Goal: Task Accomplishment & Management: Manage account settings

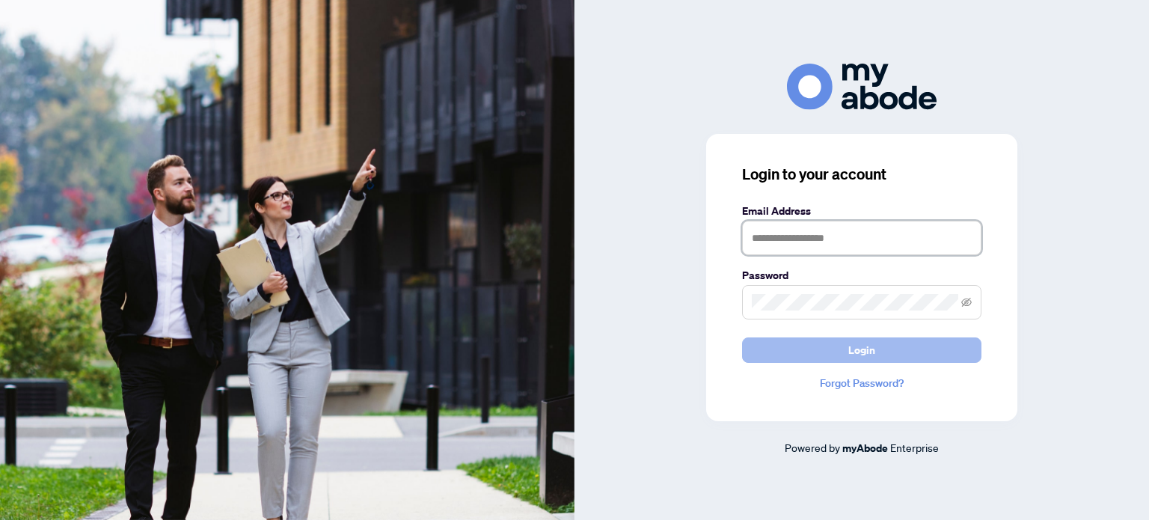
type input "**********"
click at [846, 340] on button "Login" at bounding box center [861, 349] width 239 height 25
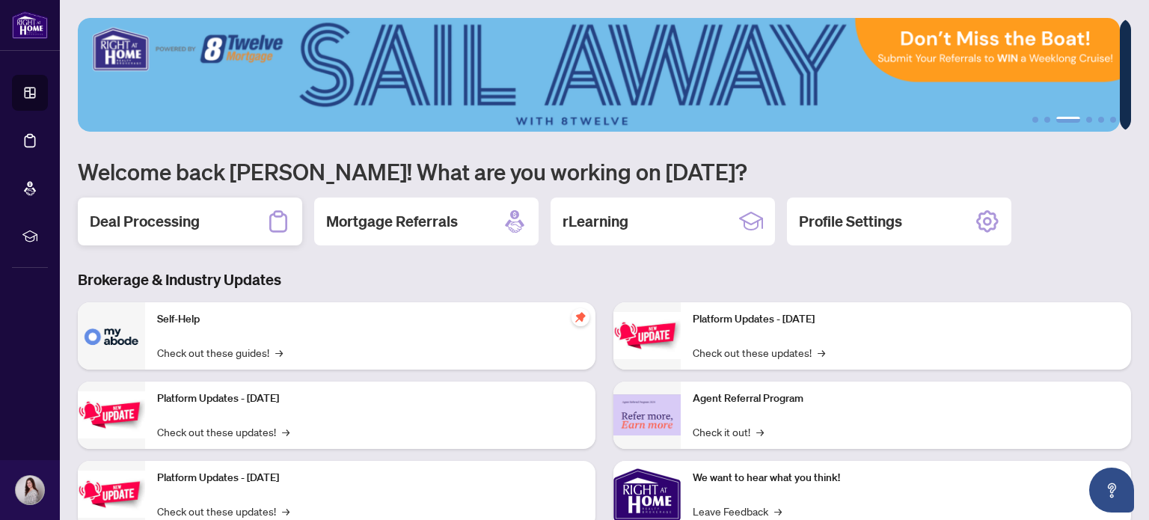
click at [172, 215] on h2 "Deal Processing" at bounding box center [145, 221] width 110 height 21
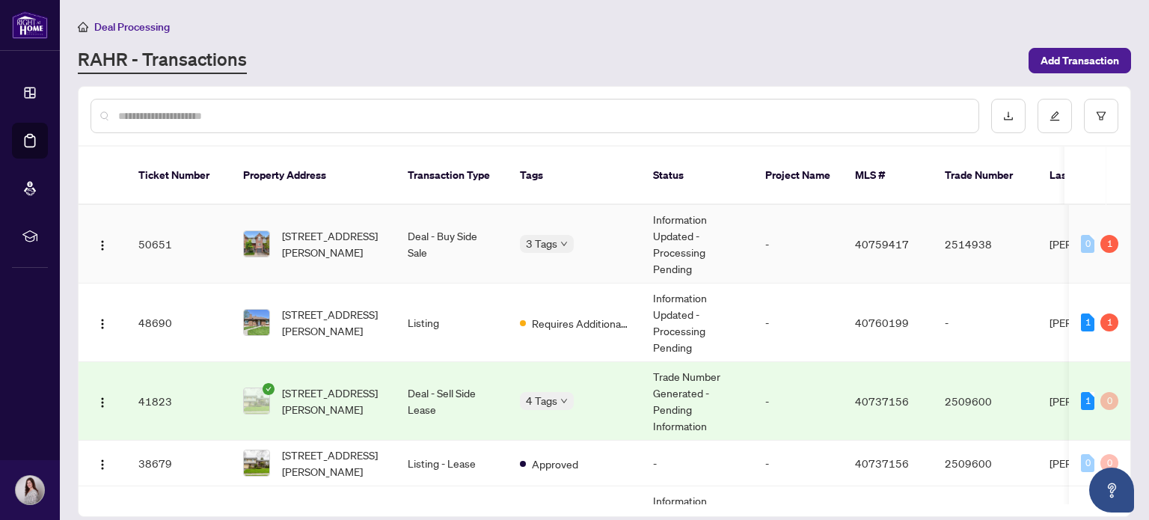
click at [167, 227] on td "50651" at bounding box center [178, 244] width 105 height 79
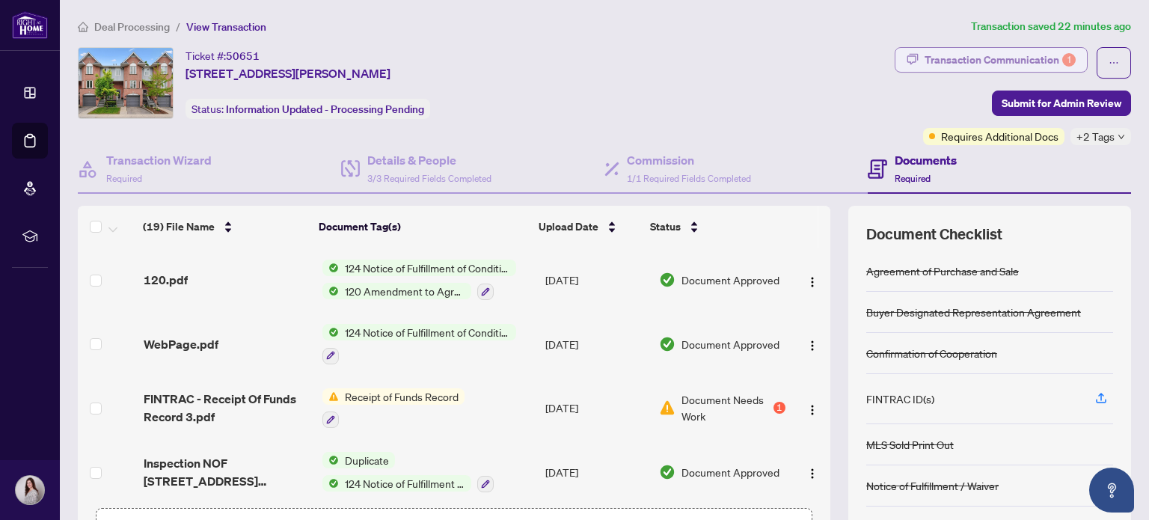
click at [1006, 65] on div "Transaction Communication 1" at bounding box center [1000, 60] width 151 height 24
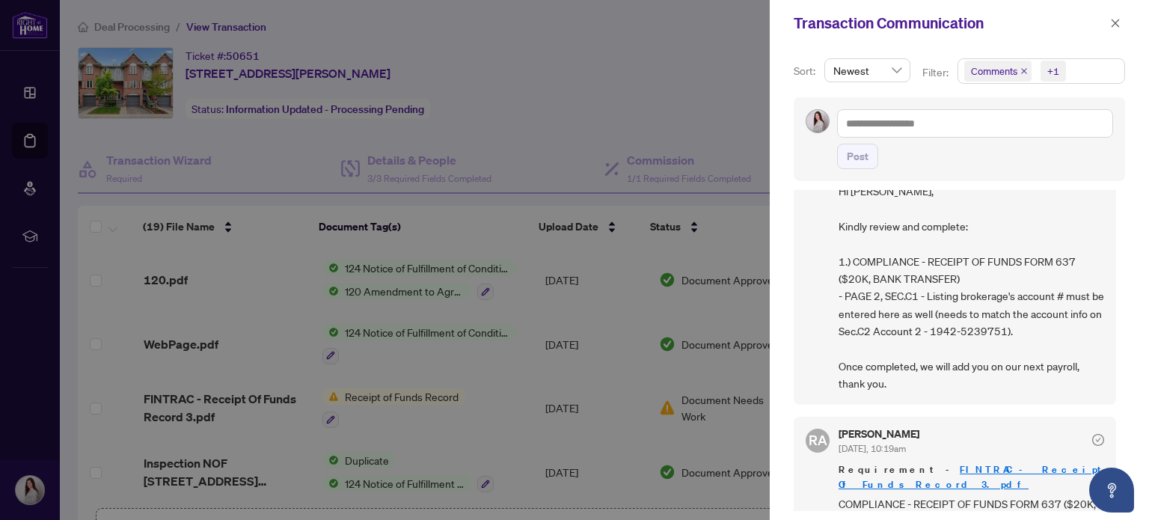
scroll to position [63, 0]
click at [719, 262] on div at bounding box center [574, 260] width 1149 height 520
click at [1113, 21] on icon "close" at bounding box center [1116, 23] width 8 height 8
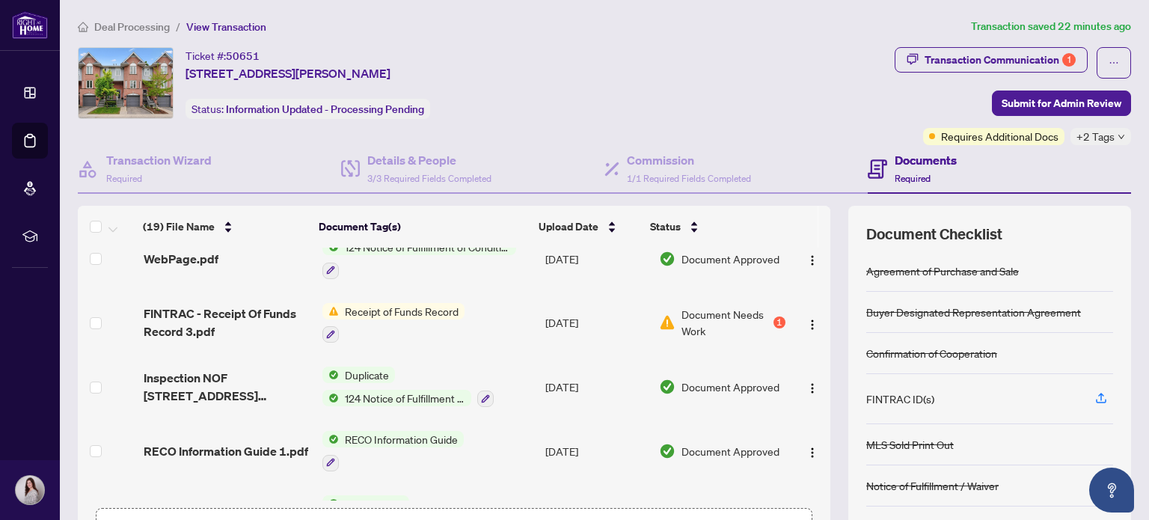
scroll to position [93, 0]
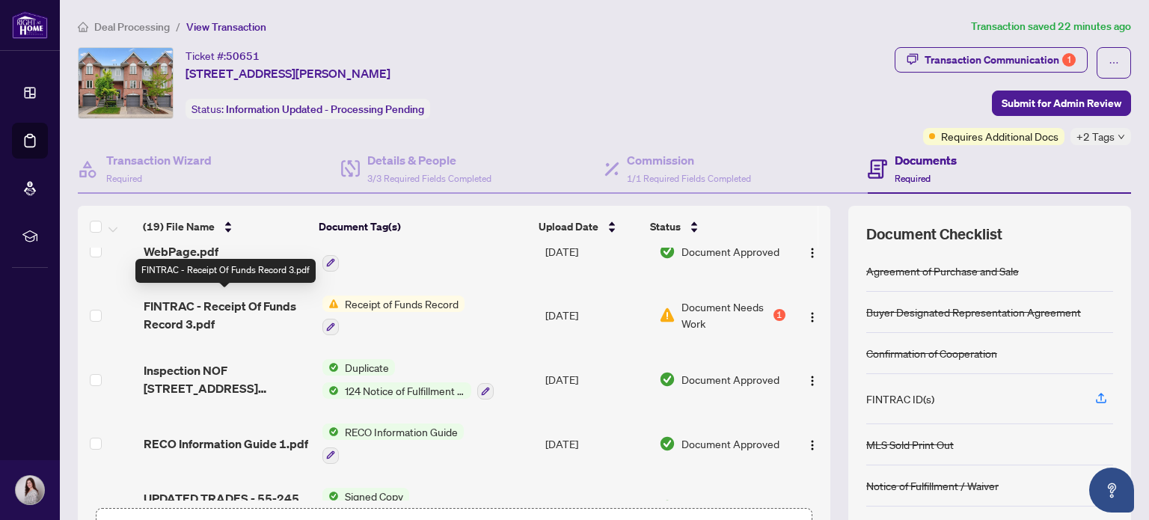
click at [233, 306] on span "FINTRAC - Receipt Of Funds Record 3.pdf" at bounding box center [227, 315] width 167 height 36
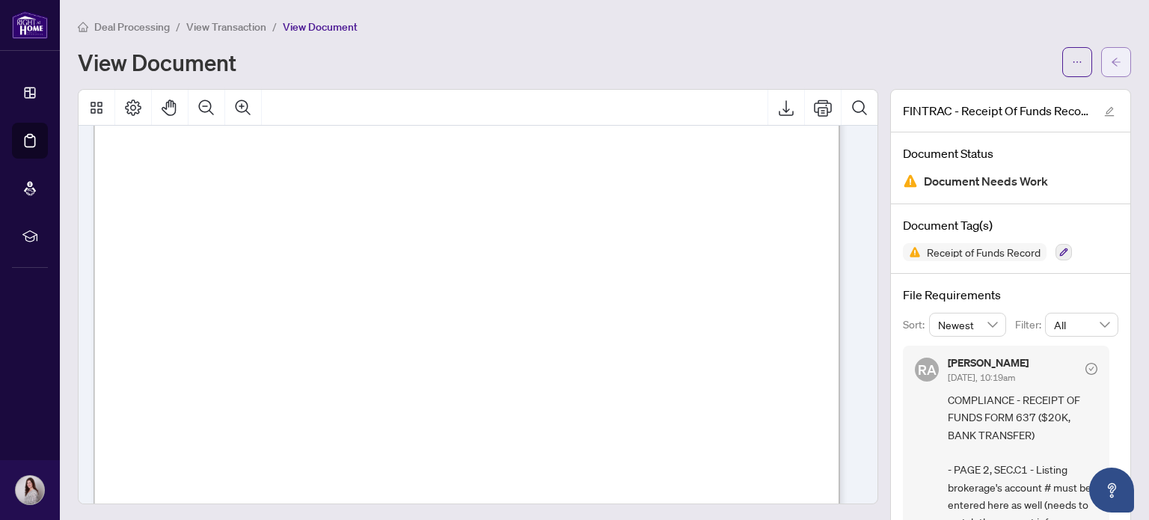
click at [1111, 59] on icon "arrow-left" at bounding box center [1116, 62] width 10 height 10
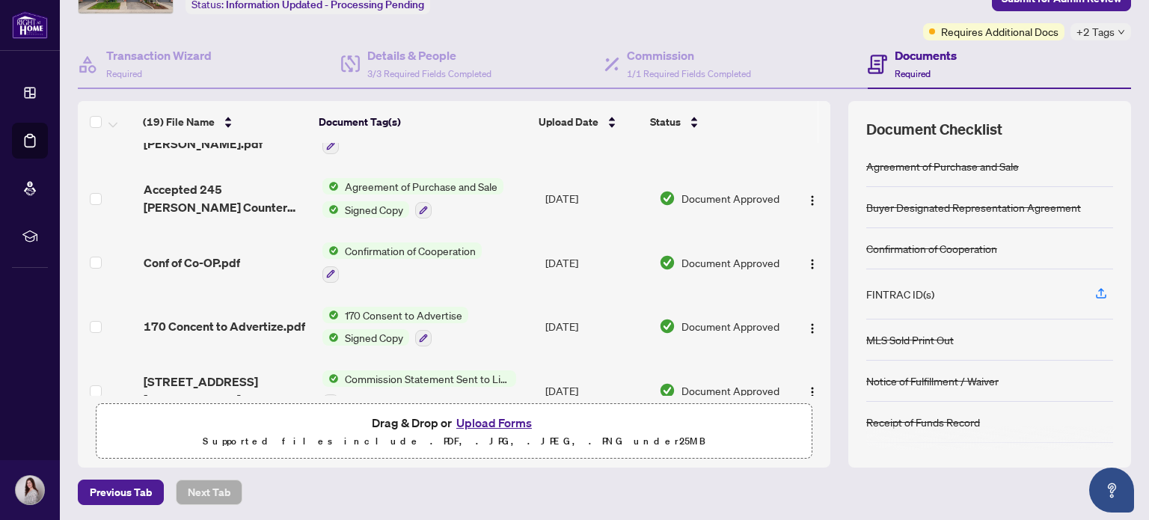
scroll to position [490, 0]
click at [491, 415] on button "Upload Forms" at bounding box center [494, 422] width 85 height 19
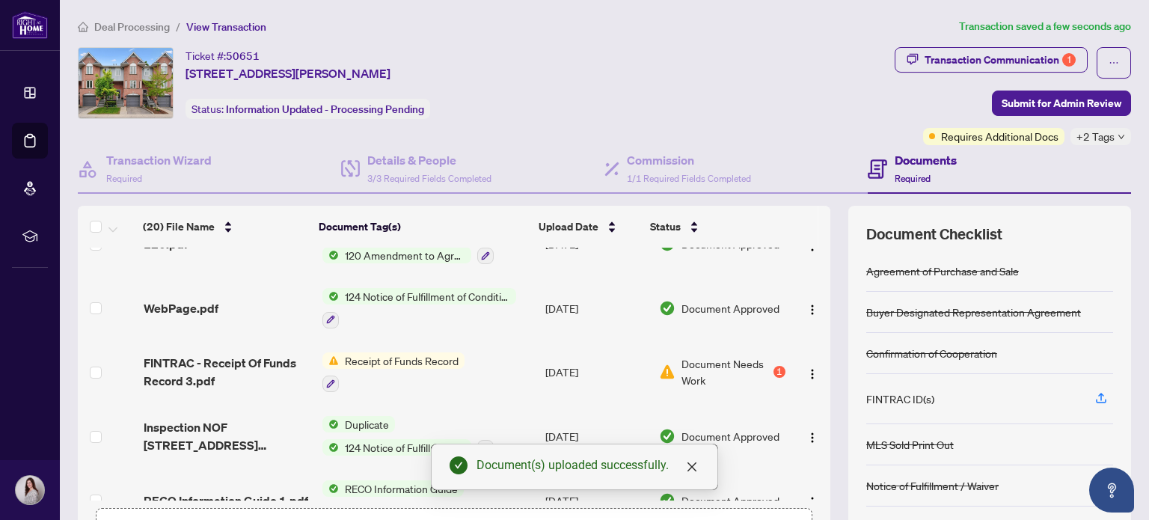
scroll to position [126, 0]
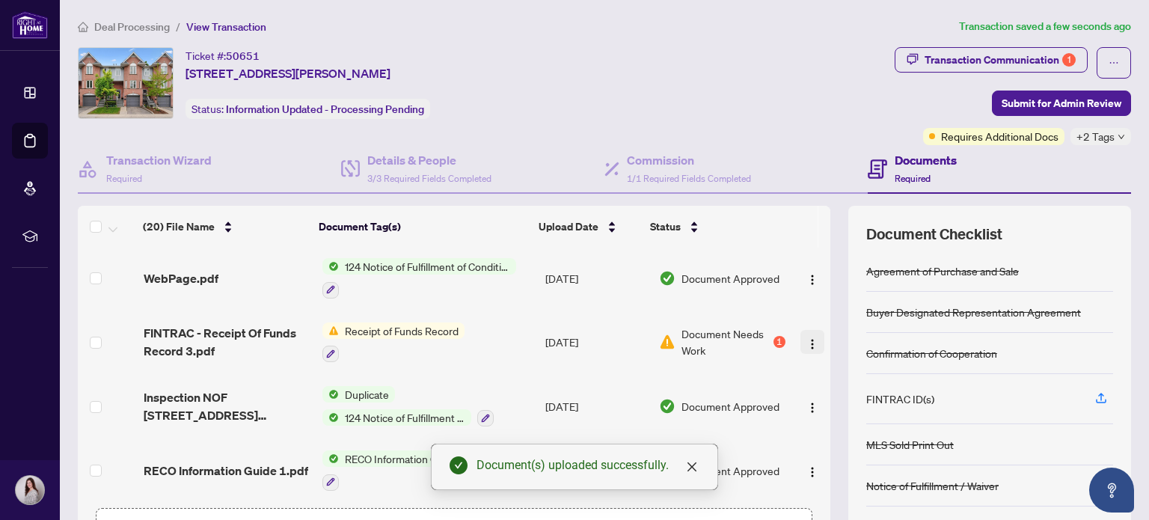
click at [806, 340] on img "button" at bounding box center [812, 344] width 12 height 12
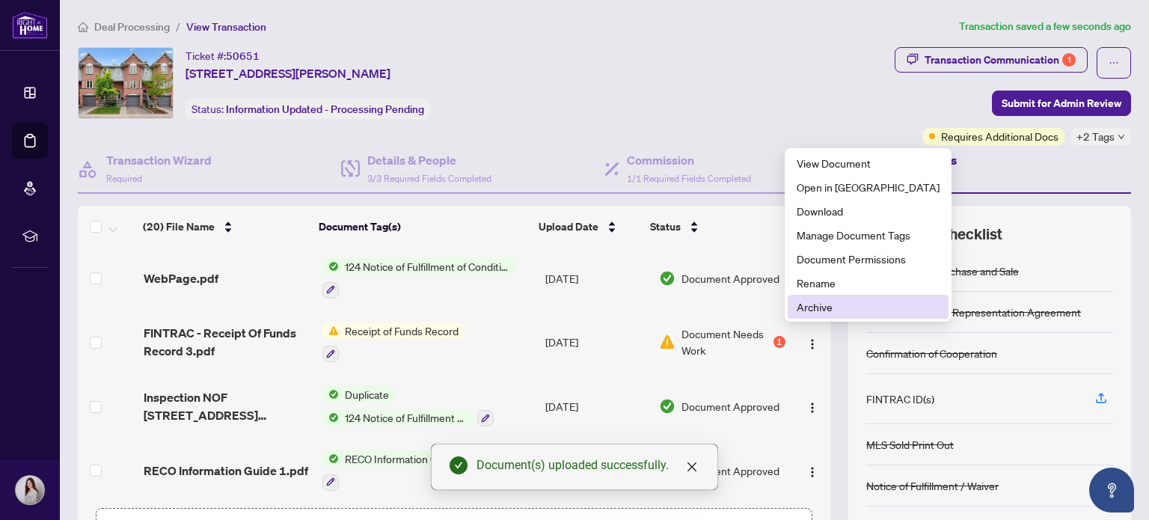
click at [824, 305] on span "Archive" at bounding box center [868, 306] width 143 height 16
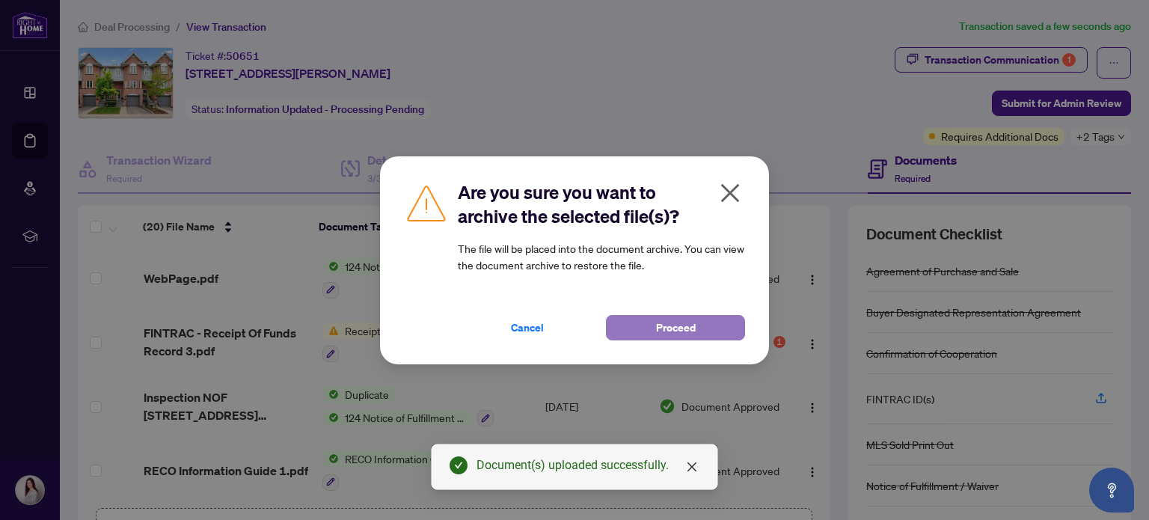
click at [686, 334] on span "Proceed" at bounding box center [676, 328] width 40 height 24
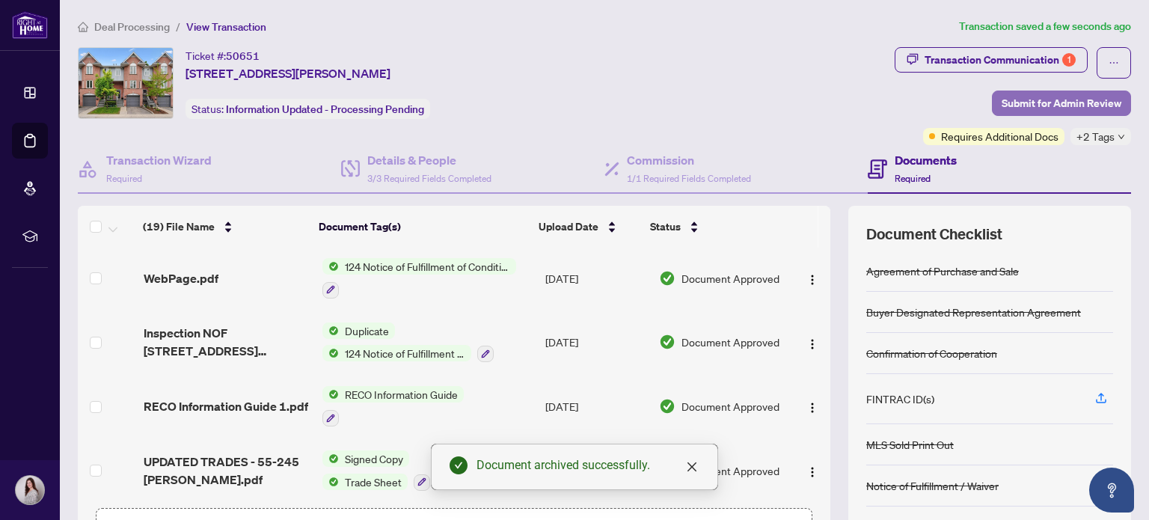
click at [1068, 108] on span "Submit for Admin Review" at bounding box center [1062, 103] width 120 height 24
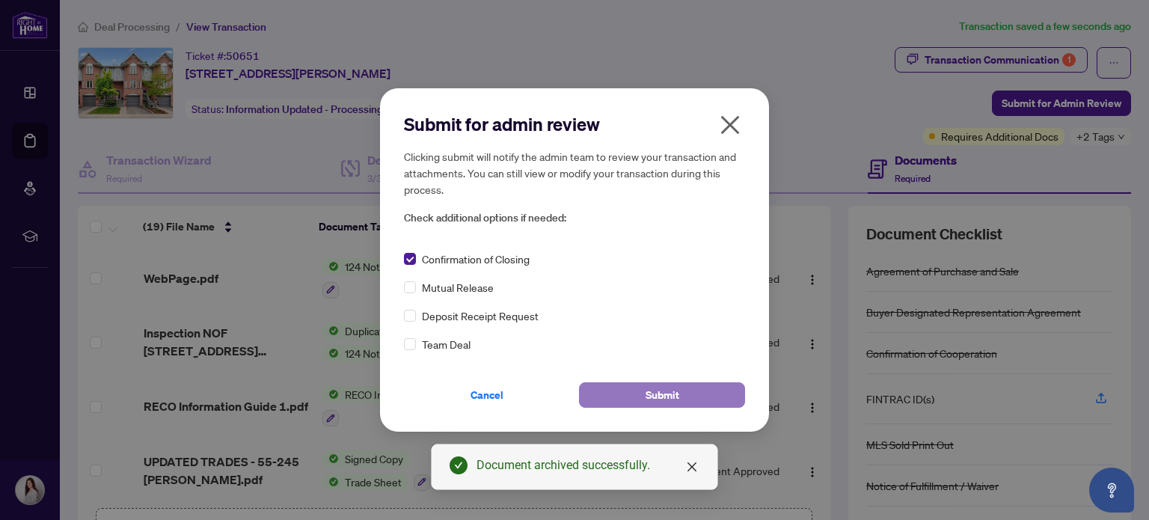
click at [646, 390] on span "Submit" at bounding box center [663, 395] width 34 height 24
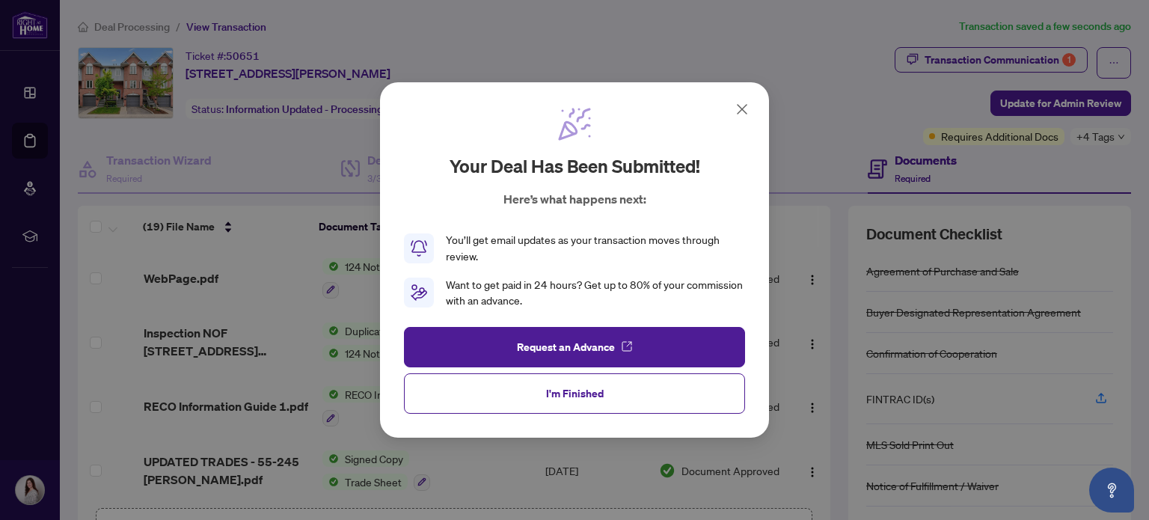
click at [744, 107] on icon at bounding box center [742, 109] width 9 height 9
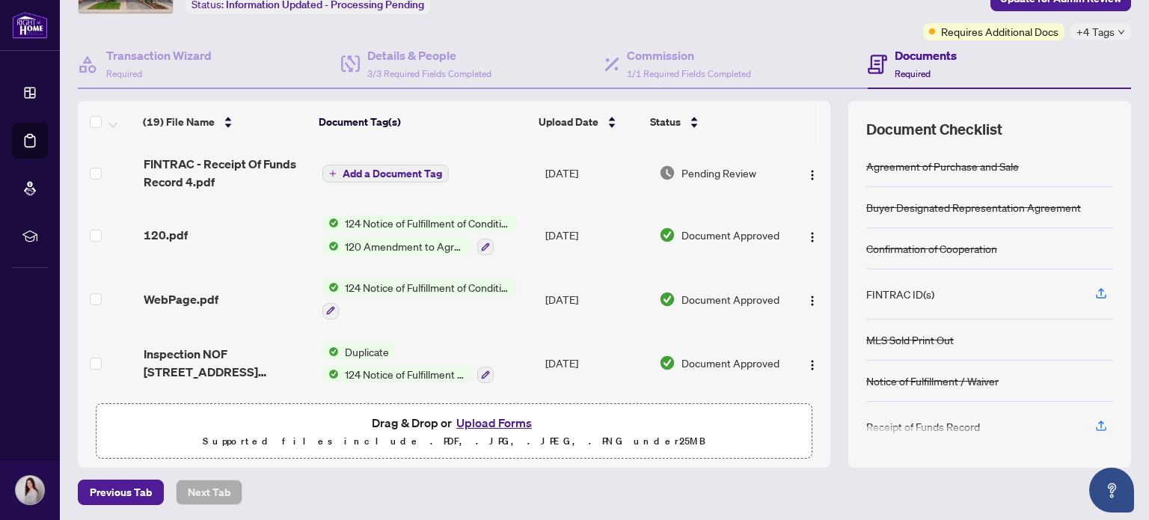
scroll to position [0, 0]
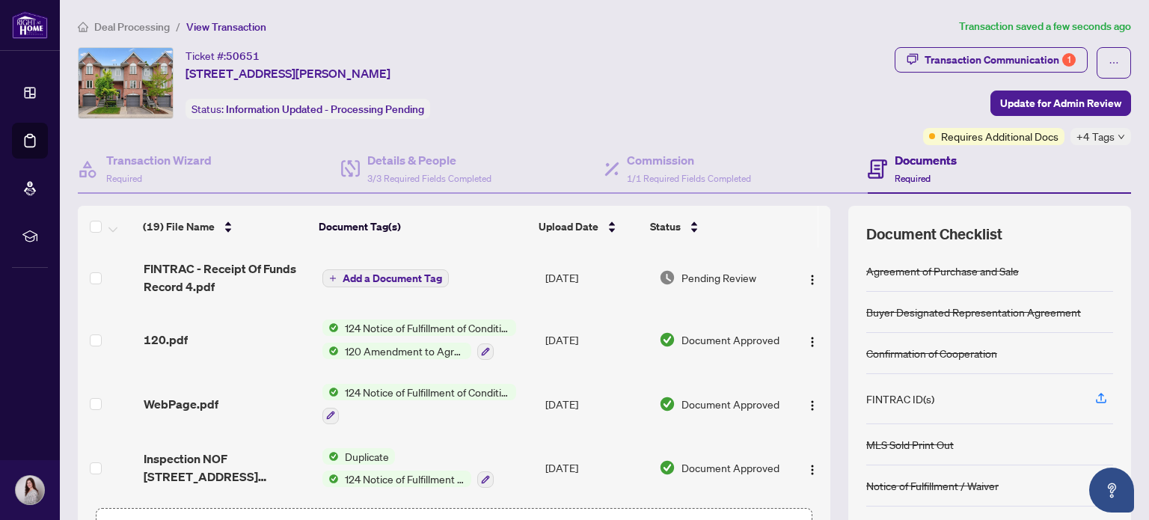
click at [607, 292] on td "[DATE]" at bounding box center [596, 278] width 114 height 60
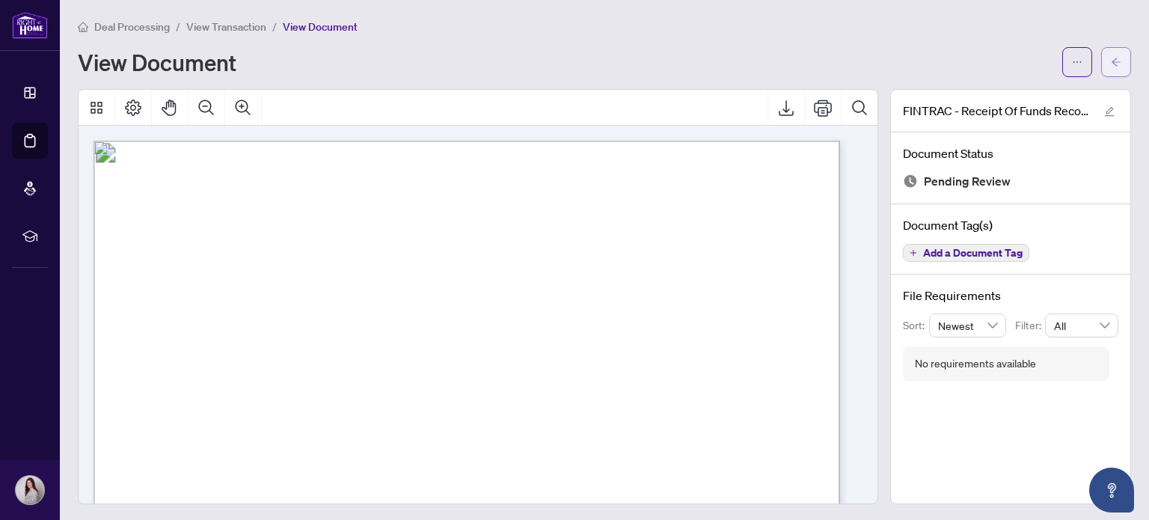
click at [1111, 55] on span "button" at bounding box center [1116, 62] width 10 height 24
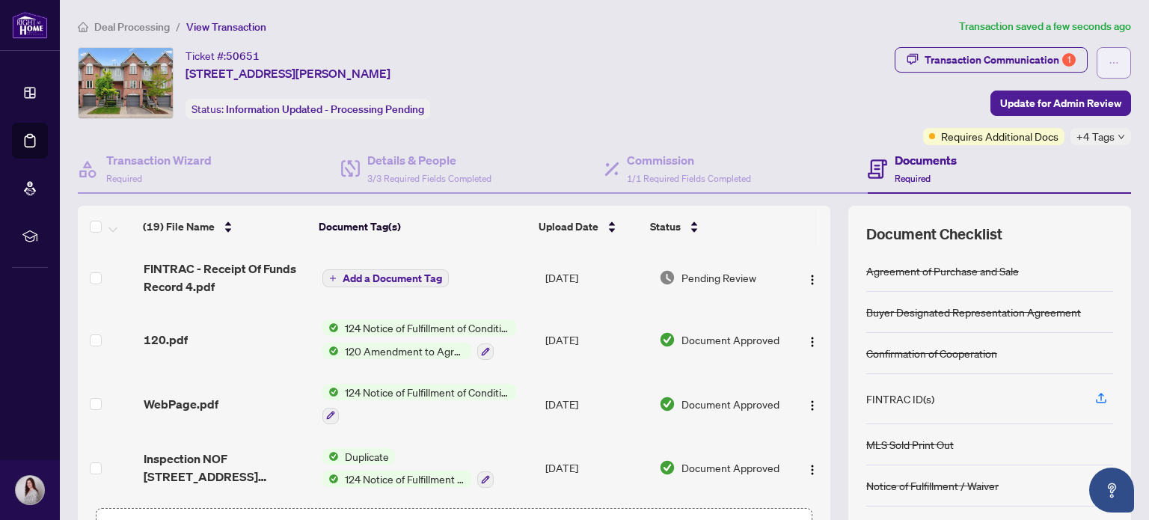
click at [1109, 66] on icon "ellipsis" at bounding box center [1114, 63] width 10 height 10
click at [1061, 115] on span "Document Archive" at bounding box center [1050, 119] width 114 height 16
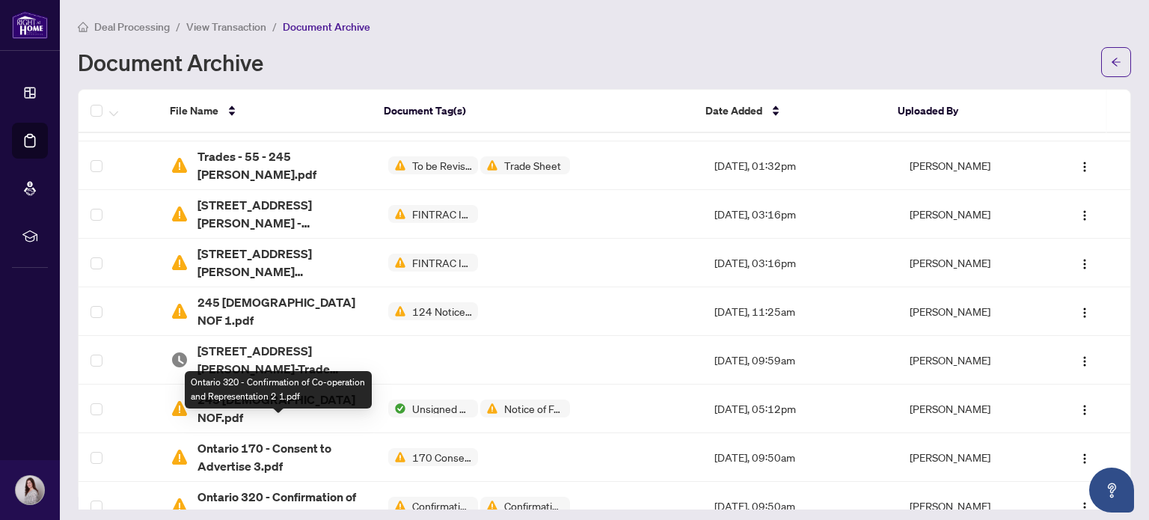
scroll to position [363, 0]
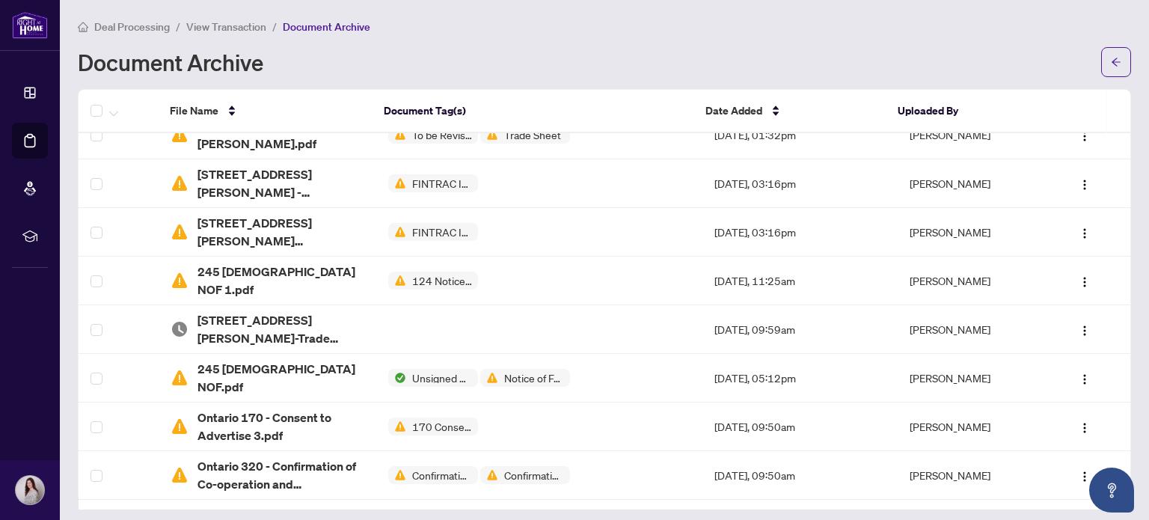
click at [215, 20] on span "View Transaction" at bounding box center [226, 26] width 80 height 13
